Goal: Go to known website: Go to known website

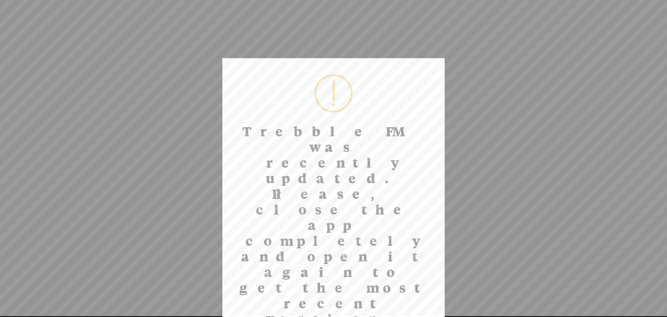
drag, startPoint x: 327, startPoint y: 247, endPoint x: 330, endPoint y: 231, distance: 16.7
click at [327, 247] on div "Trebble FM was recently updated. Please, close the app completely and open it a…" at bounding box center [333, 224] width 222 height 333
